Goal: Transaction & Acquisition: Purchase product/service

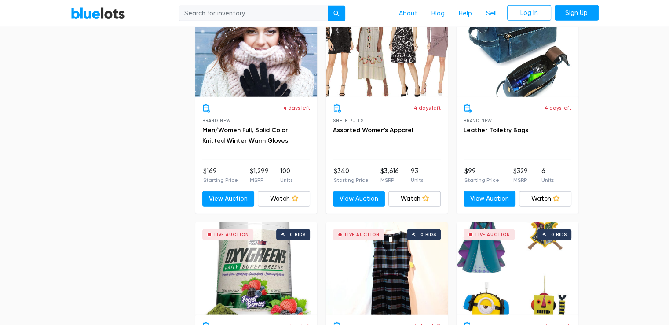
scroll to position [2252, 0]
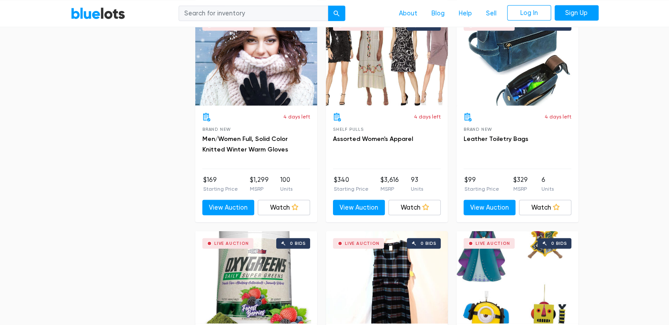
click at [214, 11] on input "search" at bounding box center [254, 13] width 150 height 16
type input "men"
click at [328, 5] on button "submit" at bounding box center [337, 13] width 18 height 16
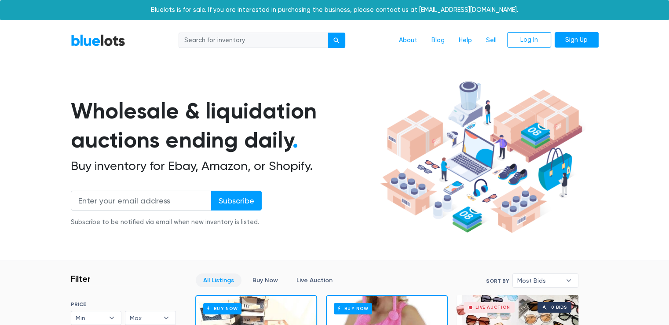
click at [214, 40] on input "search" at bounding box center [254, 41] width 150 height 16
type input "shoes"
click at [328, 33] on button "submit" at bounding box center [337, 41] width 18 height 16
